Goal: Information Seeking & Learning: Learn about a topic

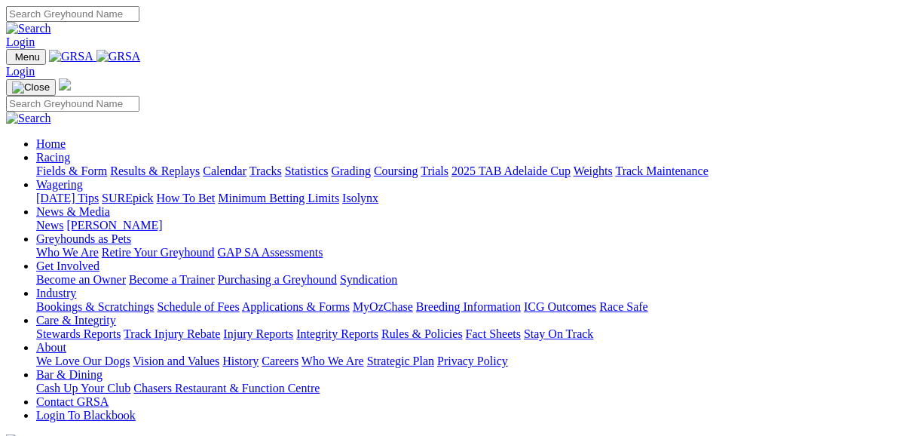
click at [78, 164] on link "Fields & Form" at bounding box center [71, 170] width 71 height 13
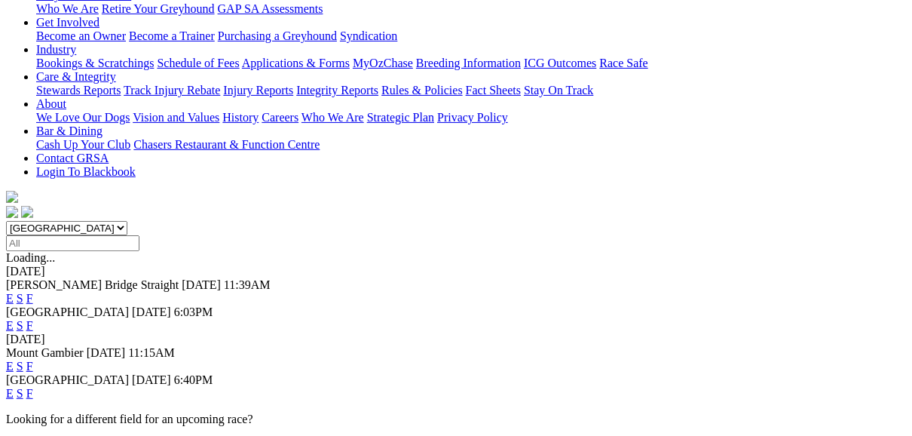
scroll to position [301, 0]
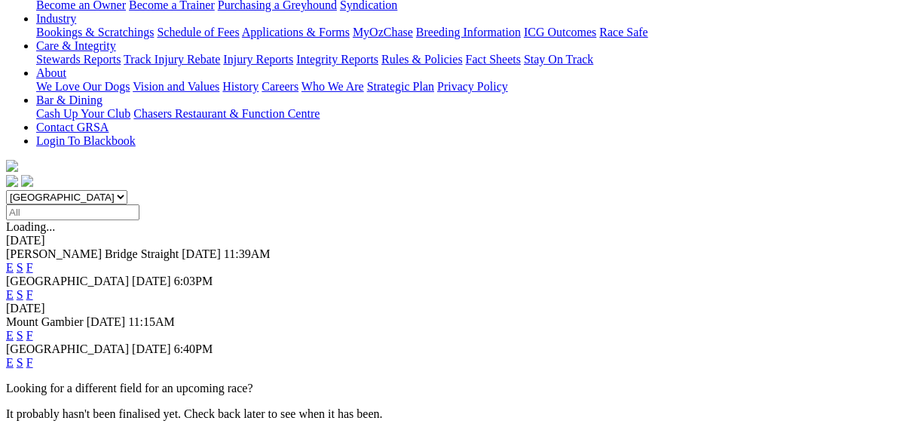
click at [33, 356] on link "F" at bounding box center [29, 362] width 7 height 13
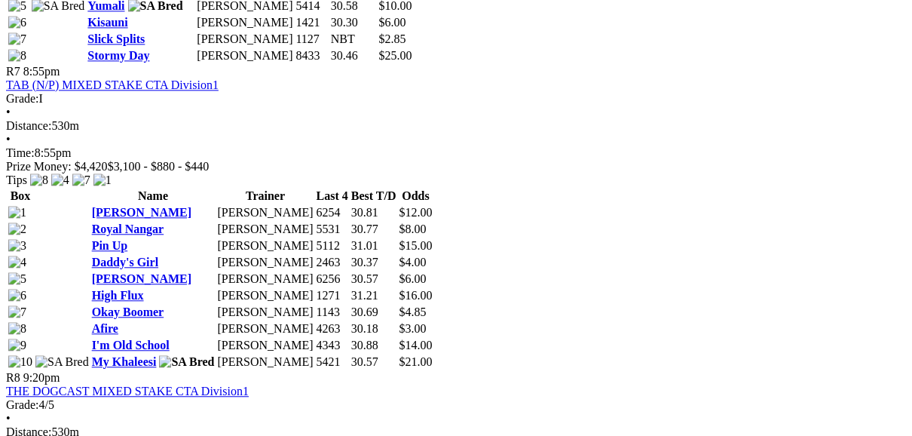
scroll to position [2351, 0]
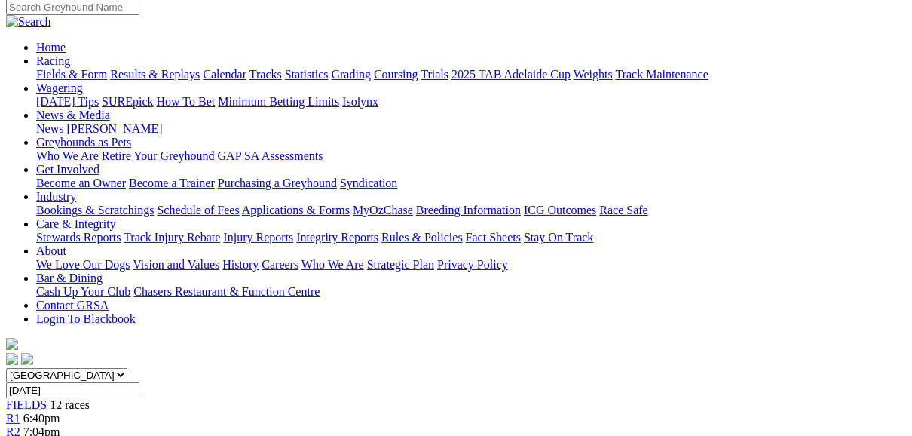
scroll to position [121, 0]
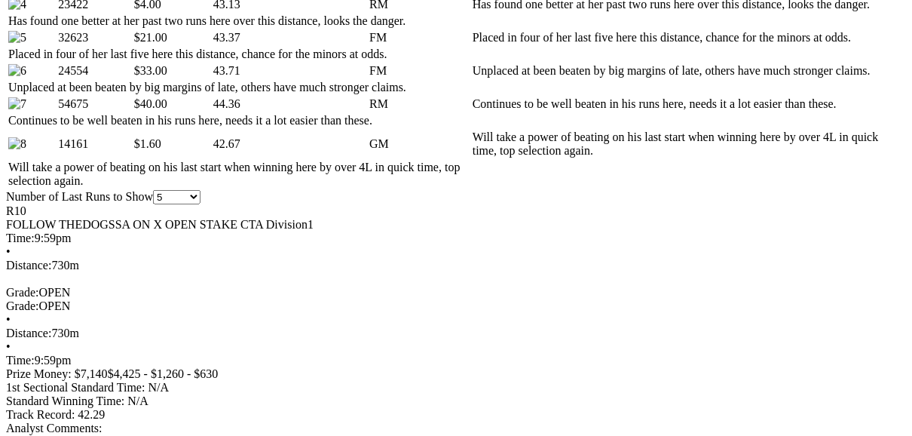
scroll to position [1025, 0]
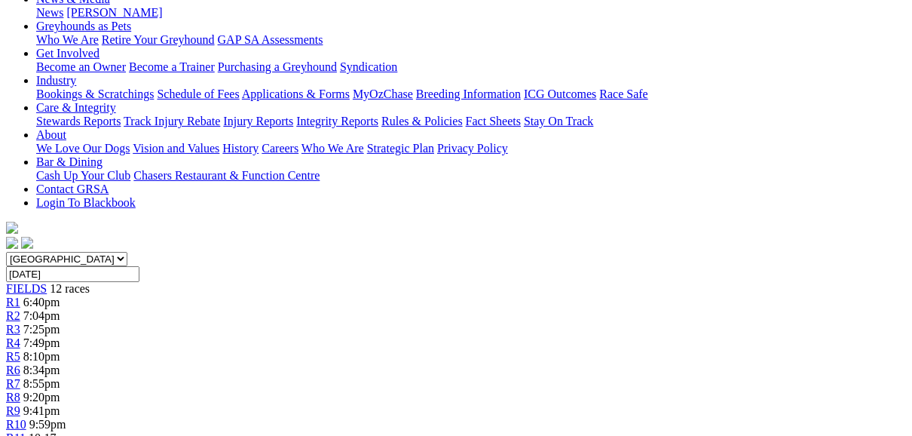
scroll to position [121, 0]
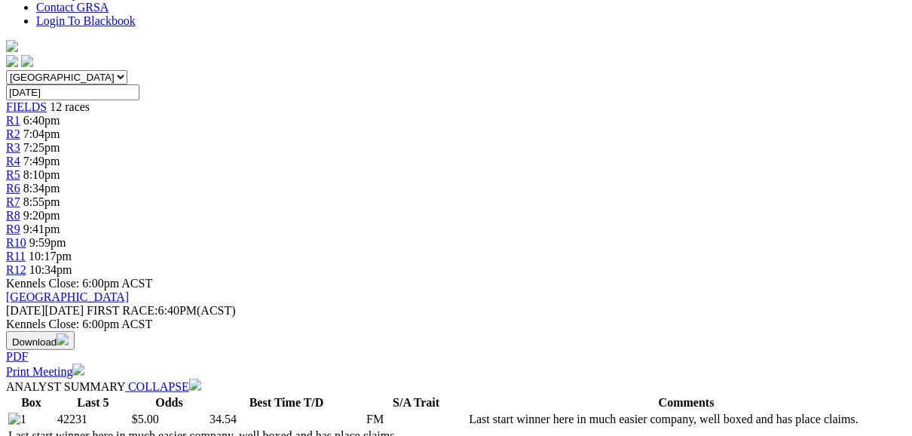
scroll to position [422, 0]
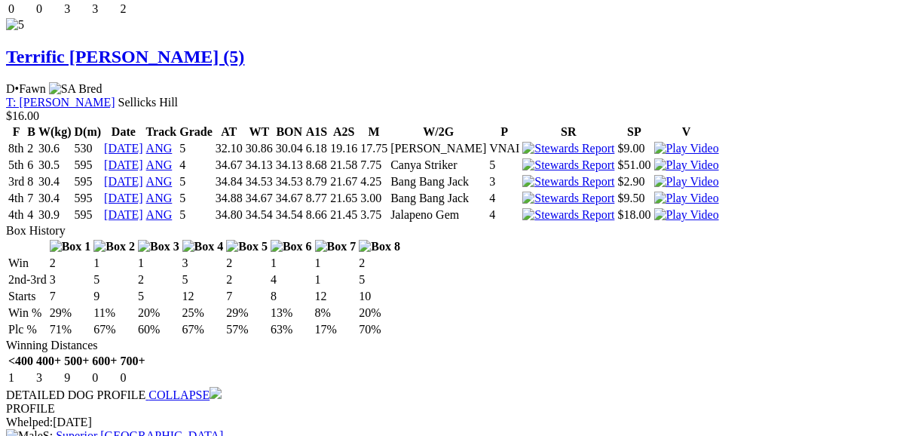
scroll to position [3798, 0]
